Goal: Find specific page/section: Find specific page/section

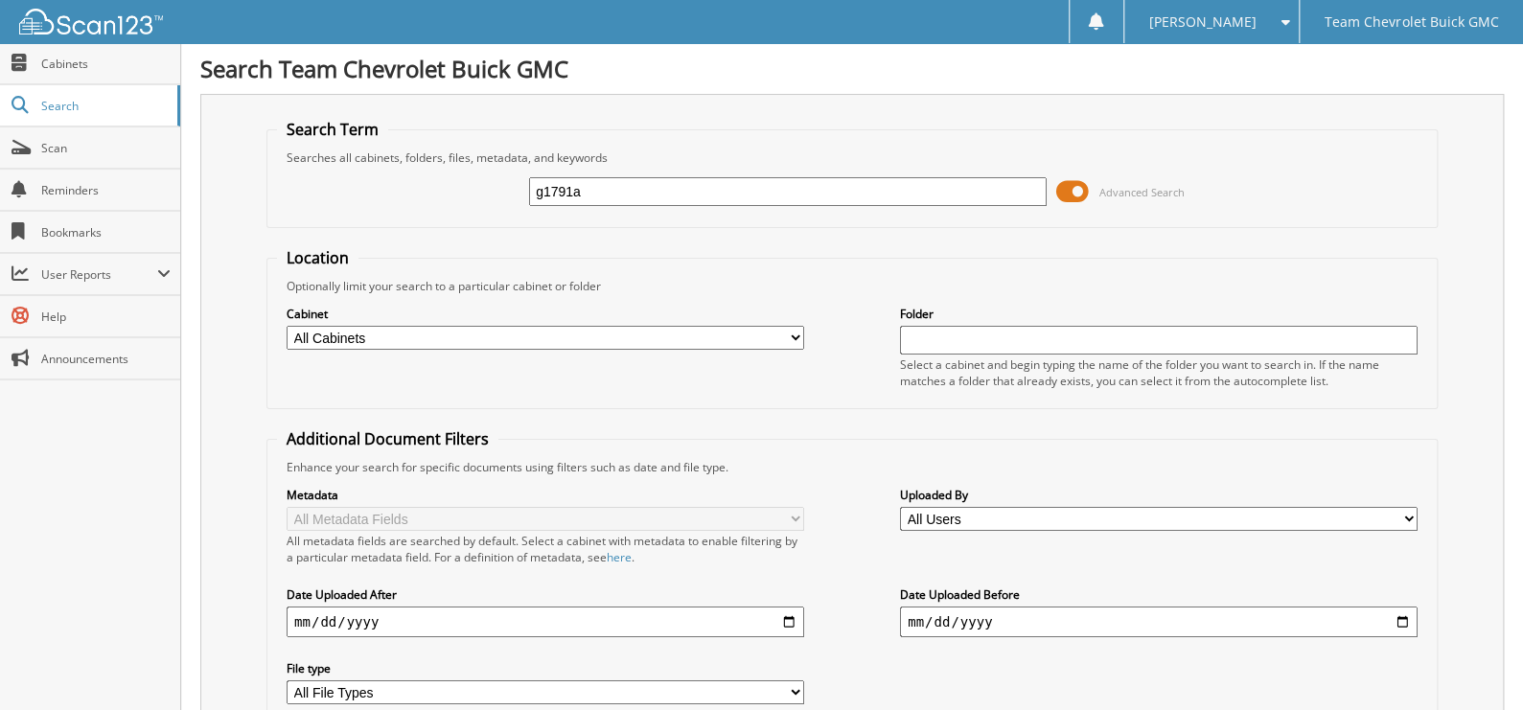
click at [1089, 197] on span at bounding box center [1072, 191] width 33 height 29
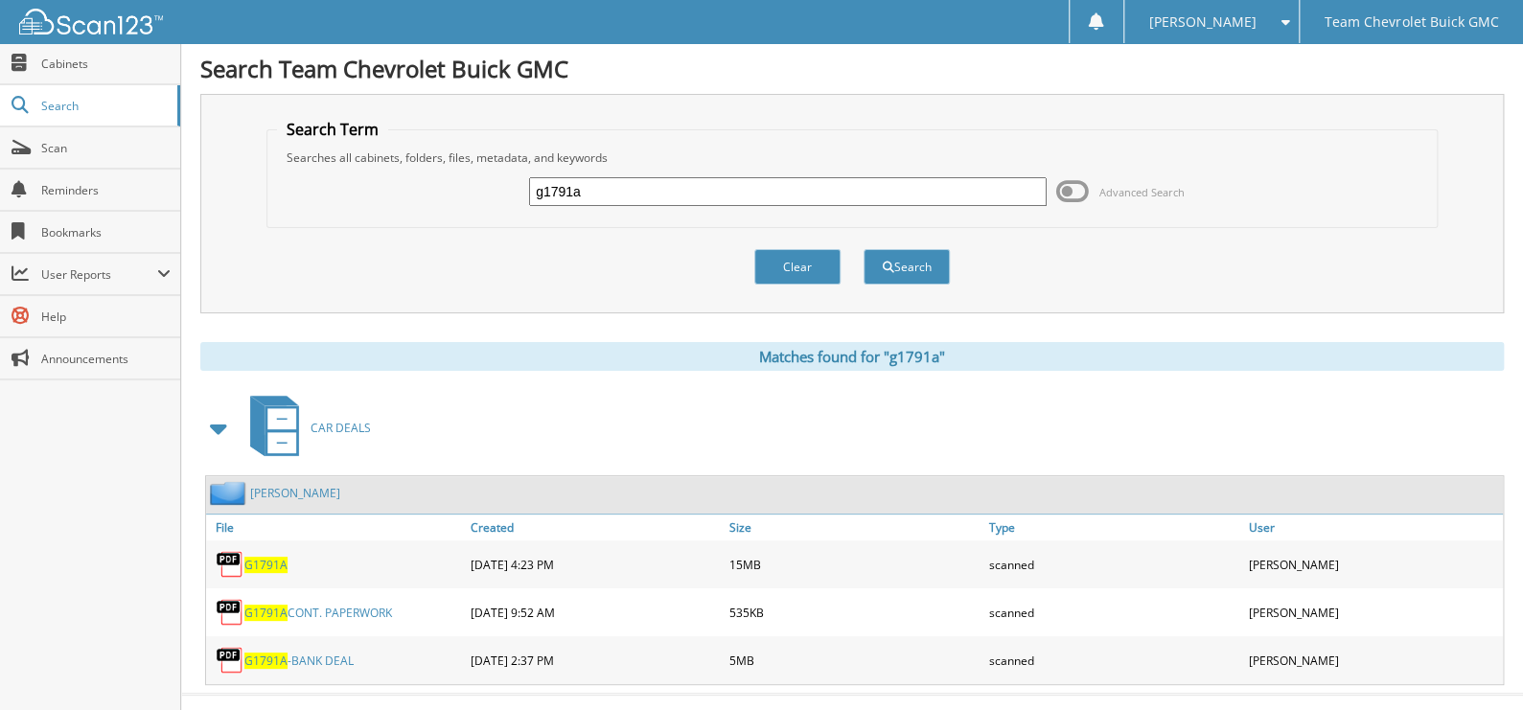
click at [871, 194] on input "g1791a" at bounding box center [788, 191] width 518 height 29
type input "[PERSON_NAME]"
click at [863, 249] on button "Search" at bounding box center [906, 266] width 86 height 35
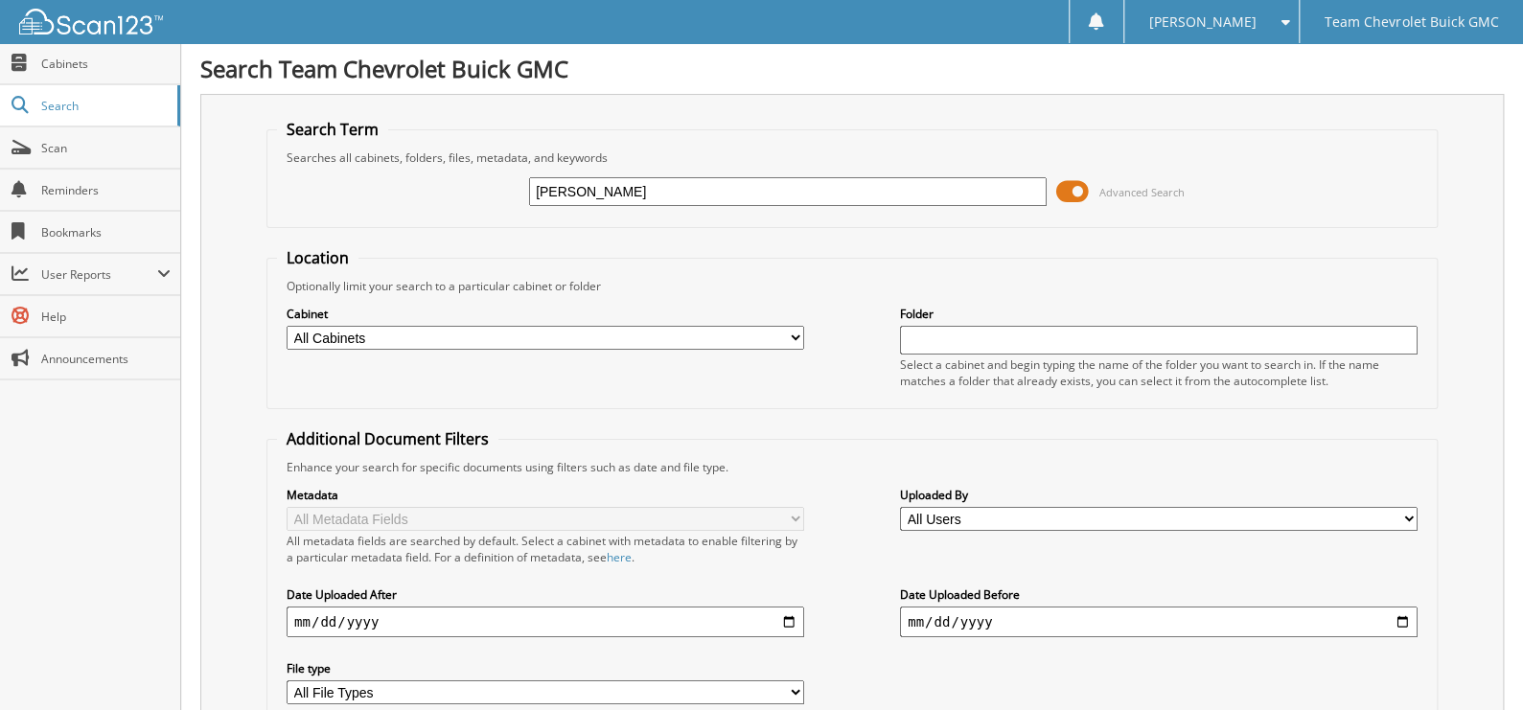
click at [1077, 194] on span at bounding box center [1072, 191] width 33 height 29
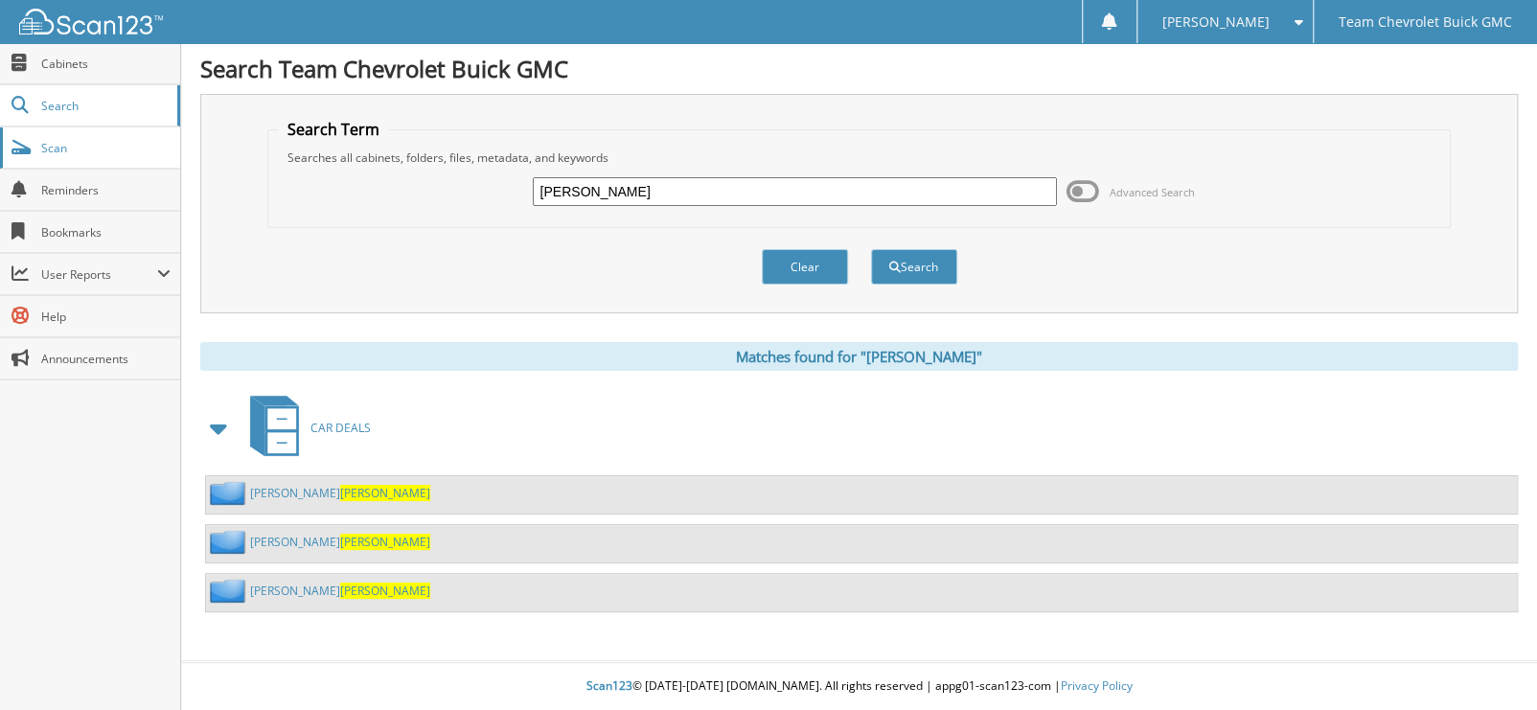
click at [94, 166] on link "Scan" at bounding box center [90, 147] width 180 height 41
